Goal: Task Accomplishment & Management: Complete application form

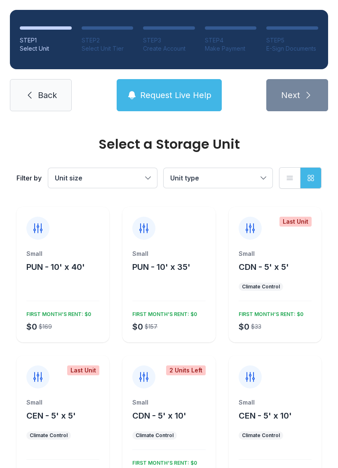
click at [66, 321] on div "$0 $169 FIRST MONTH’S RENT: $0" at bounding box center [61, 319] width 76 height 25
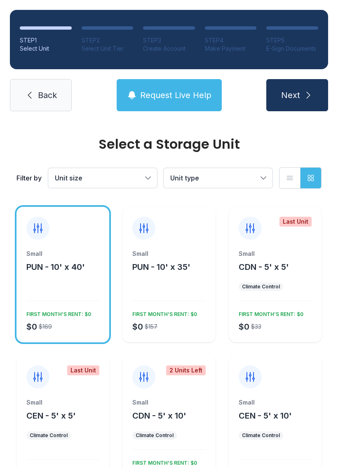
click at [175, 319] on div "$0 $157 FIRST MONTH’S RENT: $0" at bounding box center [167, 319] width 76 height 25
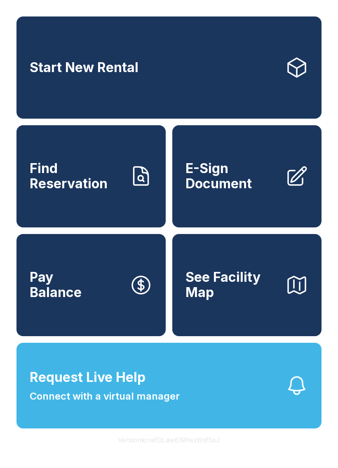
click at [258, 189] on span "E-Sign Document" at bounding box center [231, 176] width 93 height 30
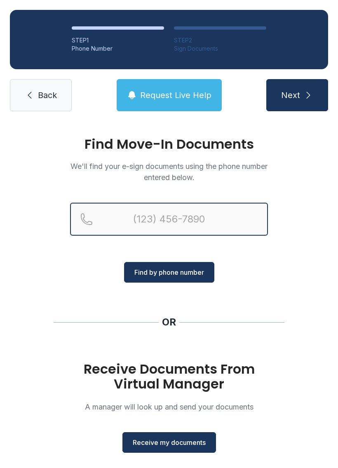
click at [147, 213] on input "Reservation phone number" at bounding box center [169, 219] width 198 height 33
type input "[PHONE_NUMBER]"
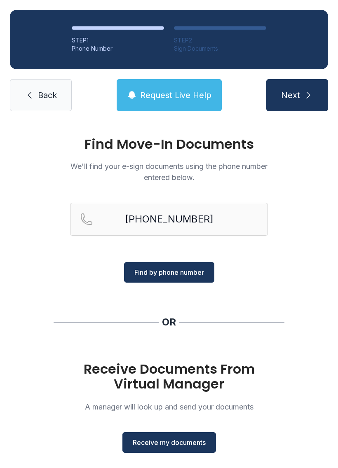
click at [180, 275] on span "Find by phone number" at bounding box center [169, 272] width 70 height 10
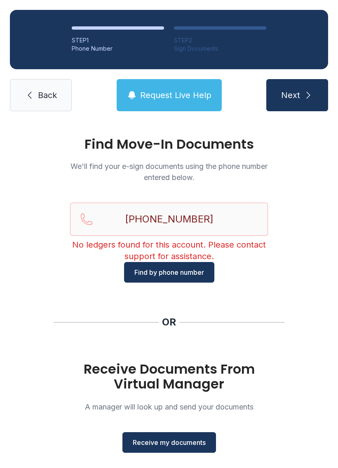
click at [170, 438] on span "Receive my documents" at bounding box center [169, 442] width 73 height 10
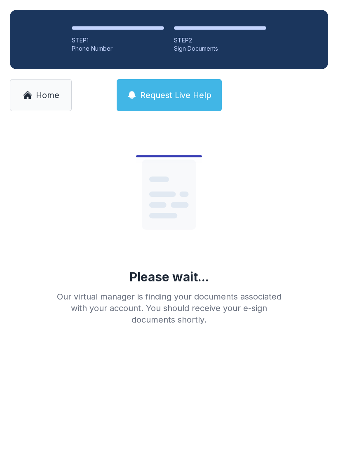
click at [56, 93] on span "Home" at bounding box center [47, 95] width 23 height 12
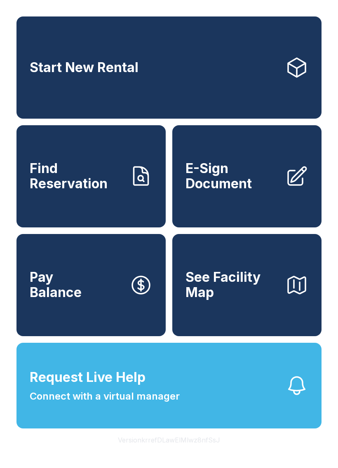
click at [267, 191] on span "E-Sign Document" at bounding box center [231, 176] width 93 height 30
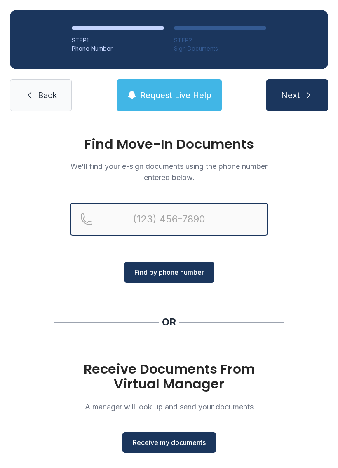
click at [156, 226] on input "Reservation phone number" at bounding box center [169, 219] width 198 height 33
type input "[PHONE_NUMBER]"
click at [296, 95] on button "Next" at bounding box center [297, 95] width 62 height 32
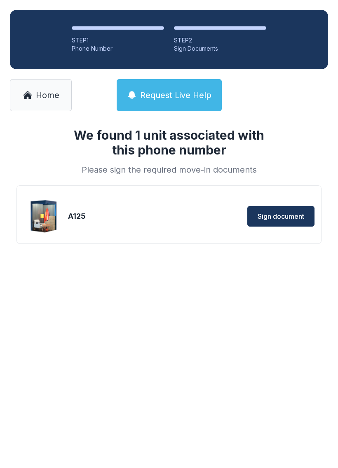
click at [291, 214] on span "Sign document" at bounding box center [280, 216] width 47 height 10
click at [289, 217] on span "Sign document" at bounding box center [280, 216] width 47 height 10
click at [61, 95] on link "Home" at bounding box center [41, 95] width 62 height 32
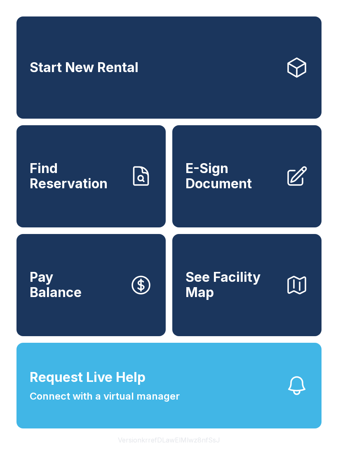
click at [253, 184] on span "E-Sign Document" at bounding box center [231, 176] width 93 height 30
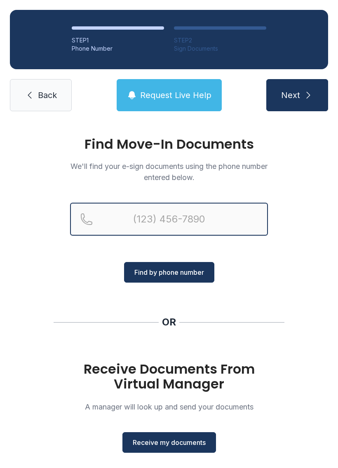
click at [150, 226] on input "Reservation phone number" at bounding box center [169, 219] width 198 height 33
type input "[PHONE_NUMBER]"
click at [296, 95] on button "Next" at bounding box center [297, 95] width 62 height 32
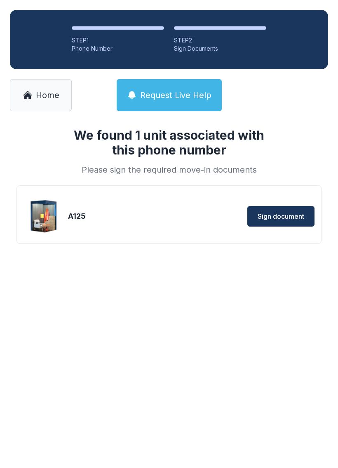
click at [281, 216] on span "Sign document" at bounding box center [280, 216] width 47 height 10
click at [47, 92] on span "Home" at bounding box center [47, 95] width 23 height 12
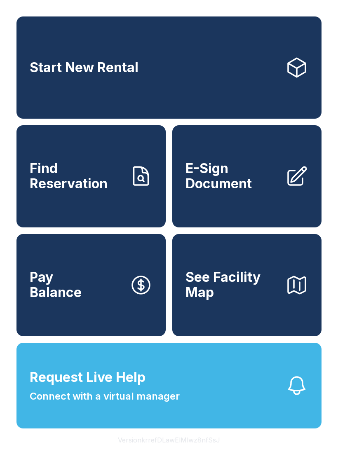
click at [268, 191] on span "E-Sign Document" at bounding box center [231, 176] width 93 height 30
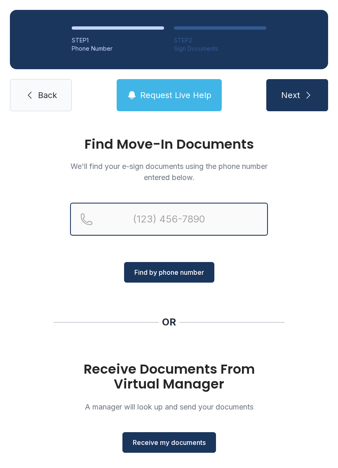
click at [181, 224] on input "Reservation phone number" at bounding box center [169, 219] width 198 height 33
type input "[PHONE_NUMBER]"
click at [296, 95] on button "Next" at bounding box center [297, 95] width 62 height 32
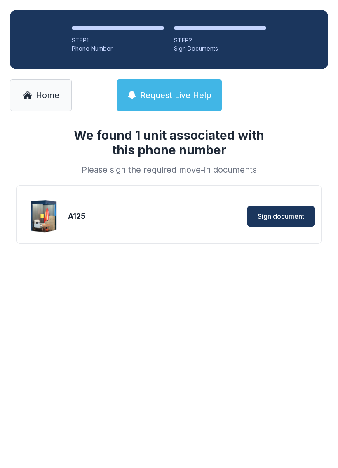
click at [293, 213] on span "Sign document" at bounding box center [280, 216] width 47 height 10
